Goal: Navigation & Orientation: Find specific page/section

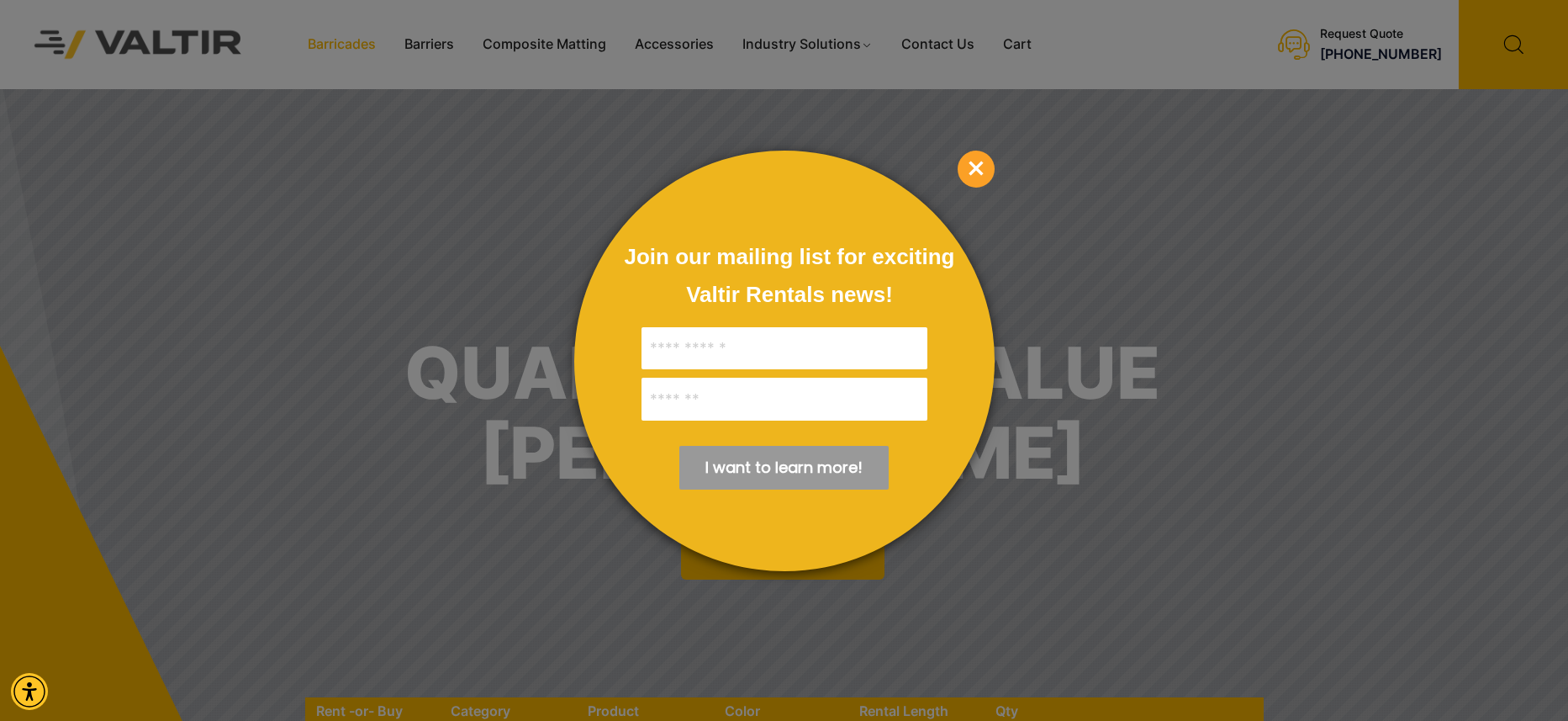
click at [371, 44] on div at bounding box center [784, 360] width 1568 height 721
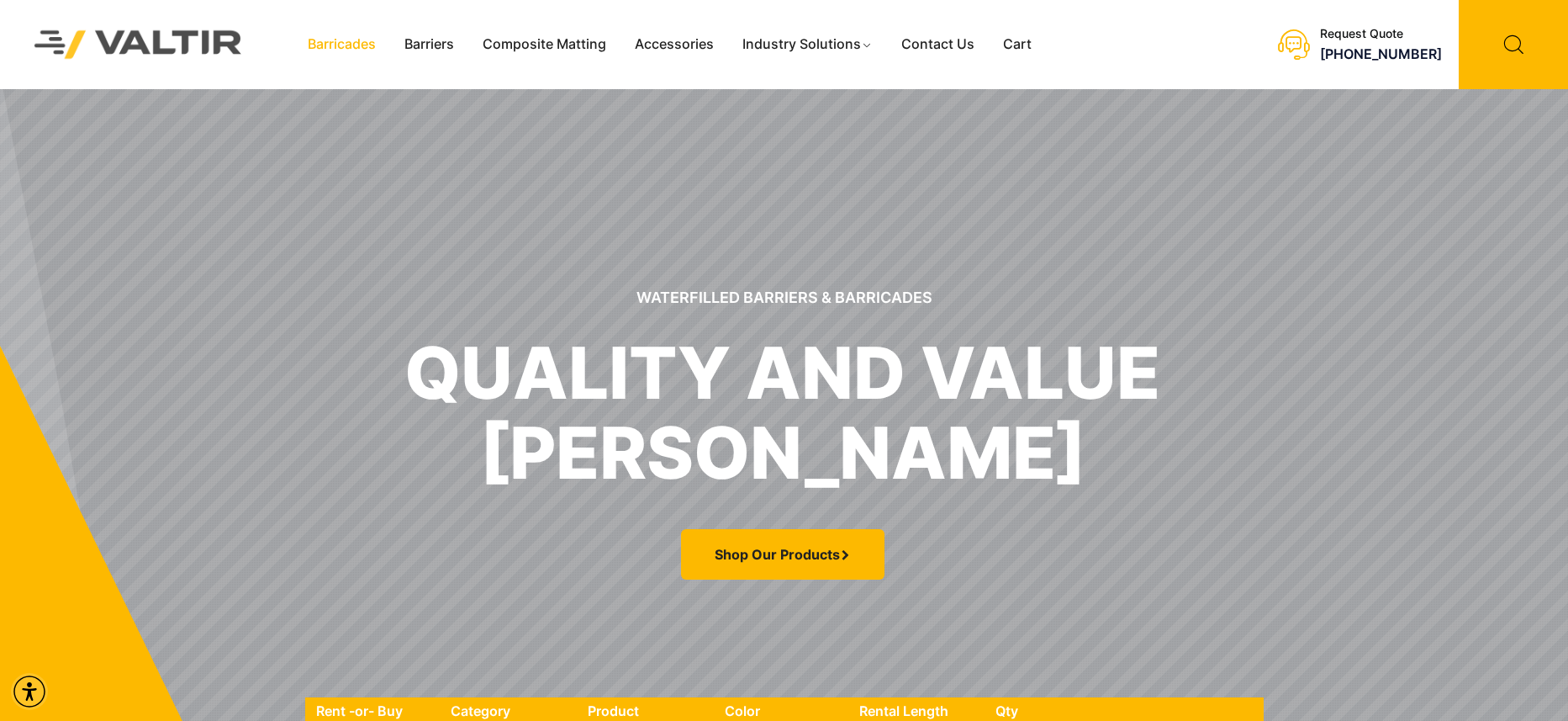
click at [362, 45] on link "Barricades" at bounding box center [341, 44] width 97 height 25
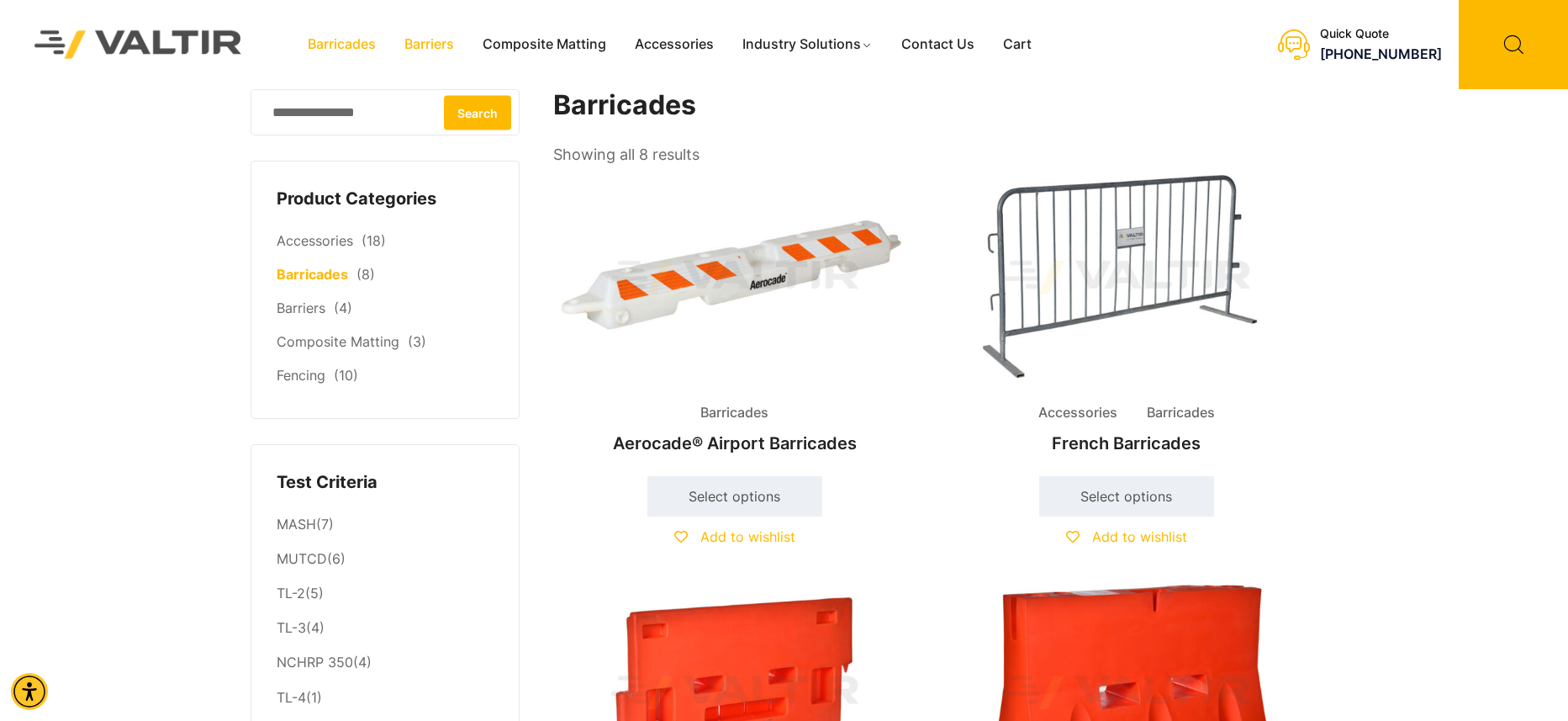
click at [440, 39] on link "Barriers" at bounding box center [428, 44] width 78 height 25
